Goal: Find specific fact: Find specific fact

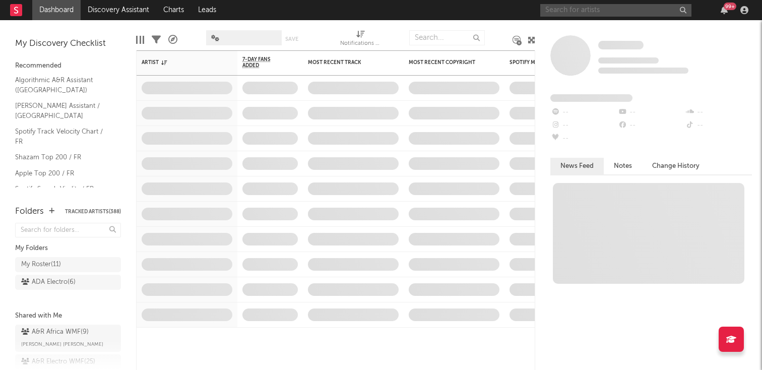
click at [597, 8] on input "text" at bounding box center [615, 10] width 151 height 13
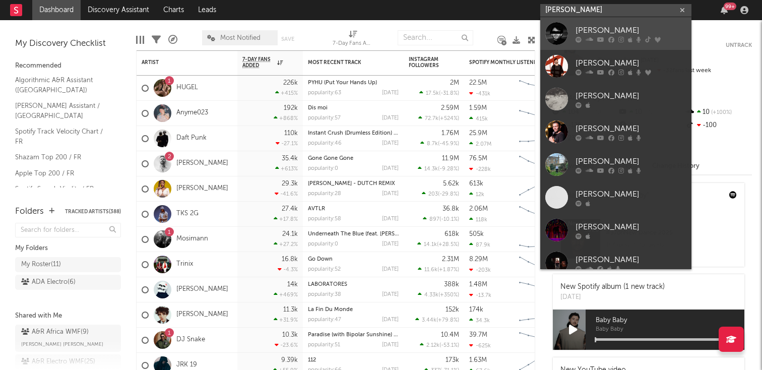
type input "[PERSON_NAME]"
click at [595, 41] on div at bounding box center [630, 39] width 111 height 6
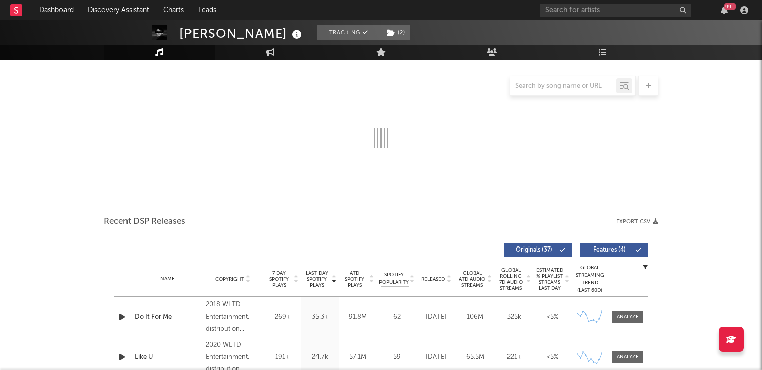
select select "6m"
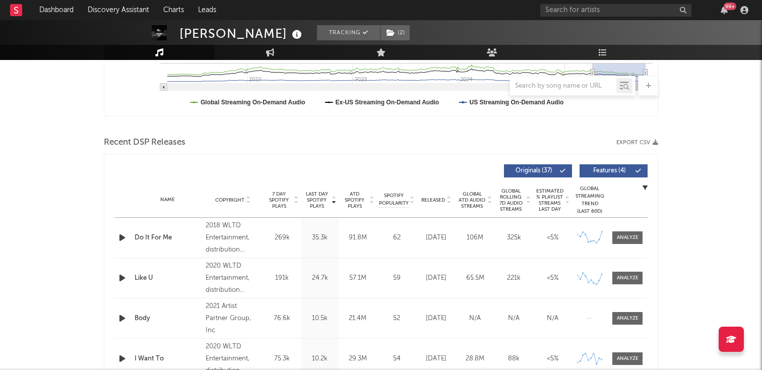
scroll to position [291, 0]
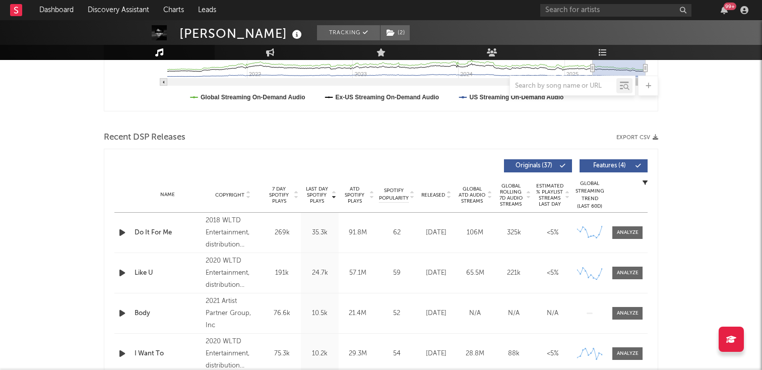
click at [469, 233] on div "106M" at bounding box center [475, 233] width 34 height 10
copy div "106M"
click at [476, 272] on div "65.5M" at bounding box center [475, 273] width 34 height 10
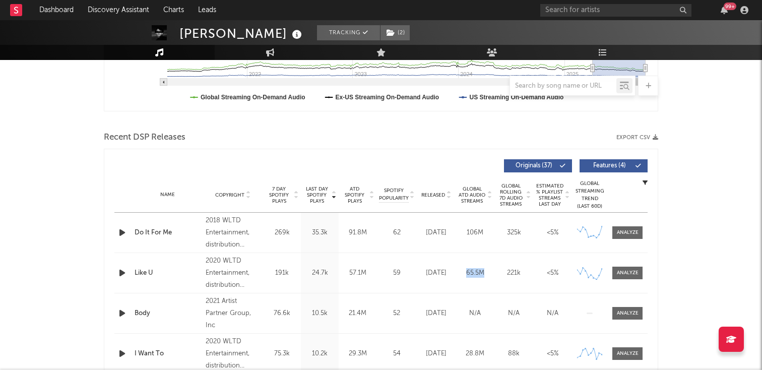
copy div "65.5M"
